Goal: Book appointment/travel/reservation

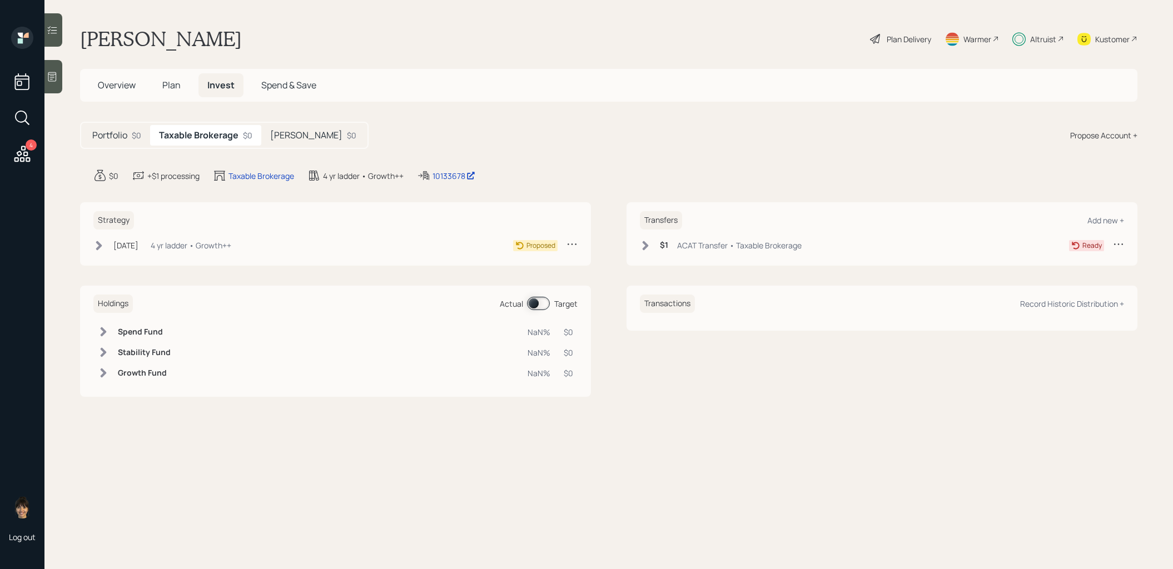
click at [298, 131] on h5 "[PERSON_NAME]" at bounding box center [306, 135] width 72 height 11
click at [102, 86] on span "Overview" at bounding box center [117, 85] width 38 height 12
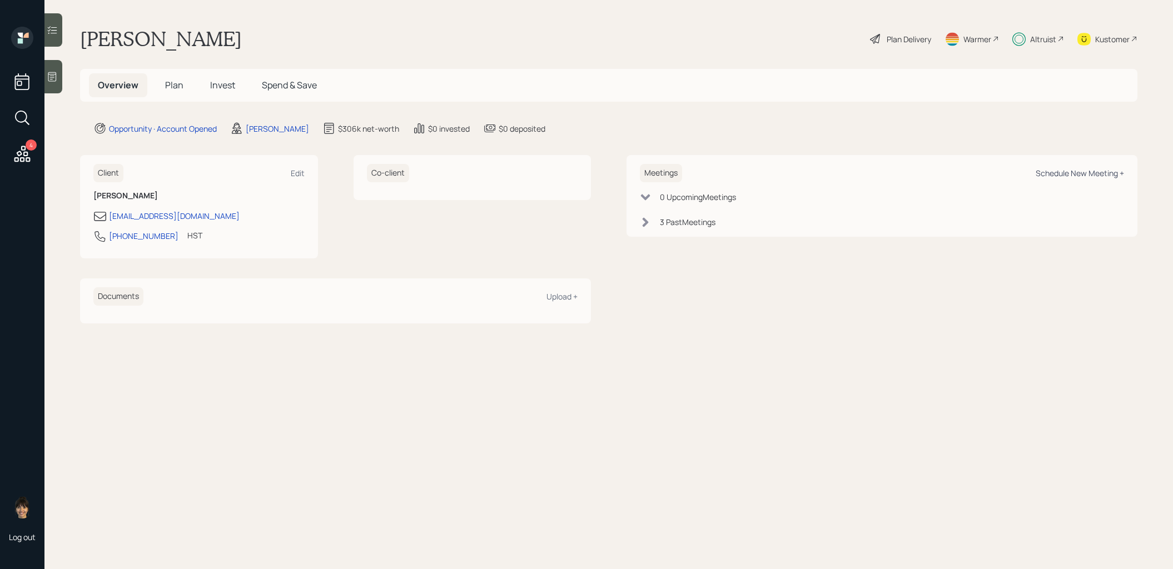
click at [1078, 169] on div "Schedule New Meeting +" at bounding box center [1079, 173] width 88 height 11
select select "8b79112e-3cfb-44f9-89e7-15267fe946c1"
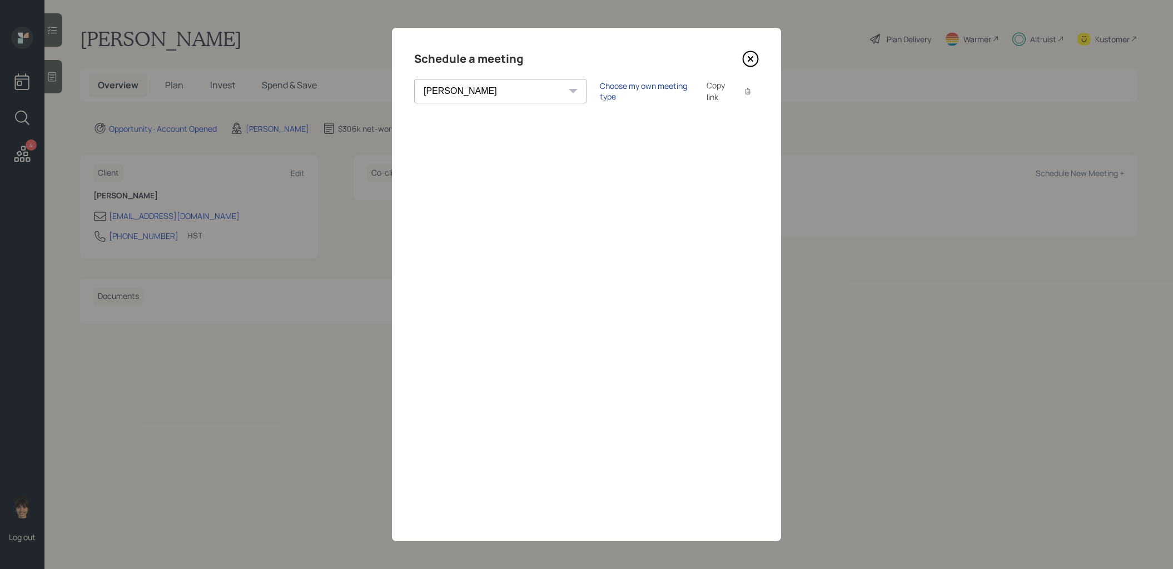
click at [600, 91] on div "Choose my own meeting type" at bounding box center [646, 91] width 93 height 21
